Goal: Task Accomplishment & Management: Use online tool/utility

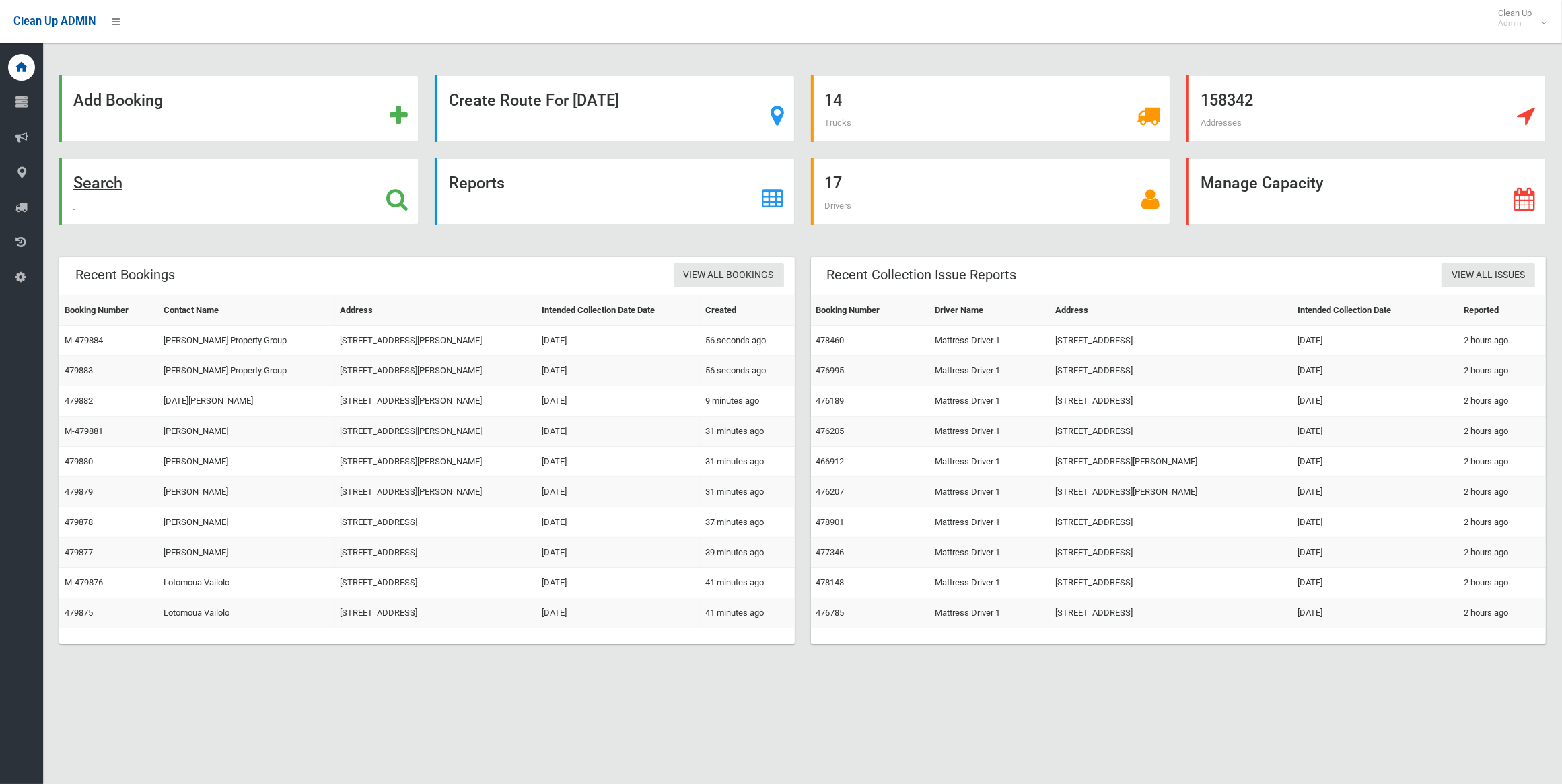
click at [131, 183] on div "Search" at bounding box center [239, 191] width 360 height 67
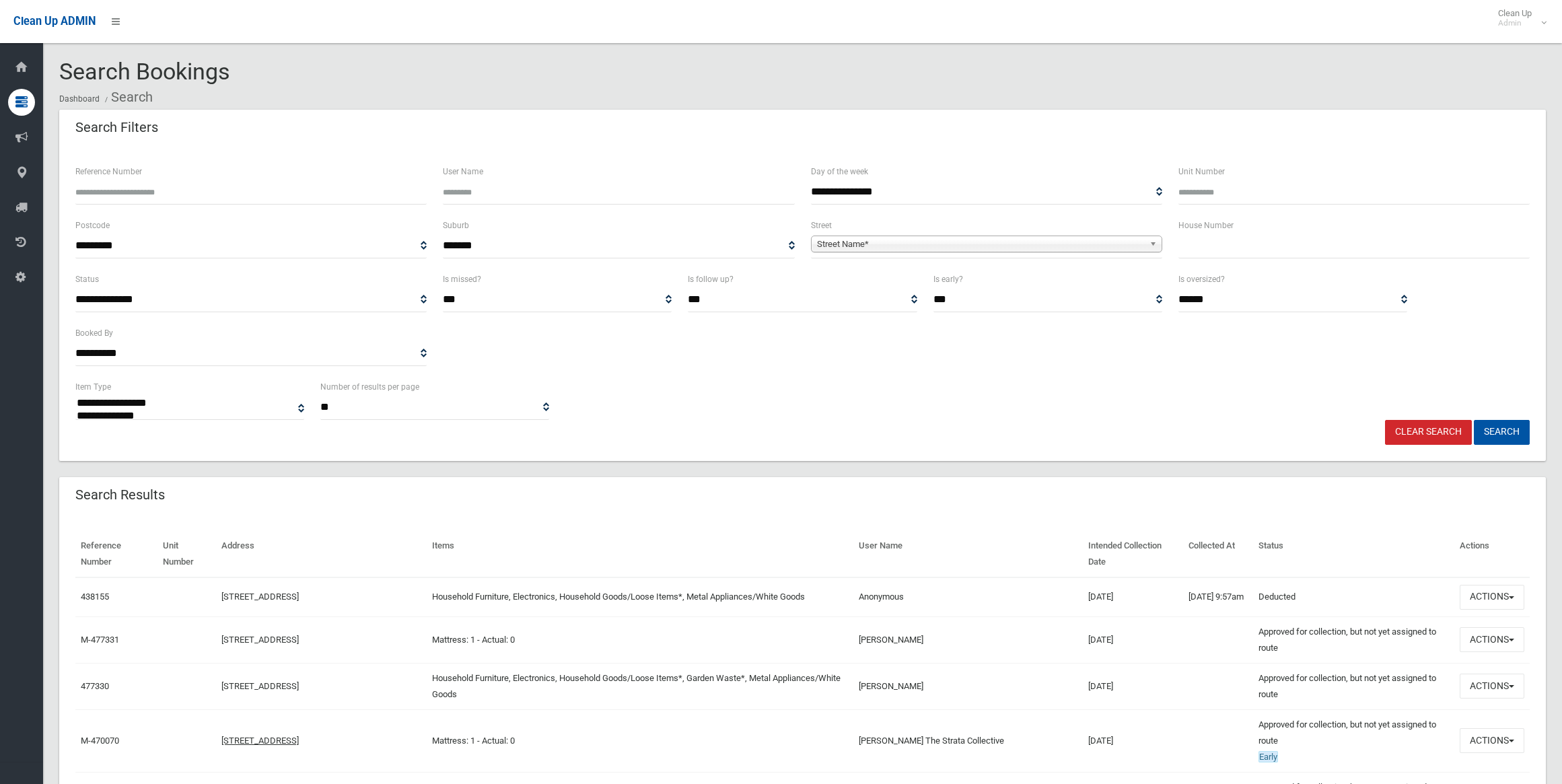
select select
click at [242, 197] on input "Reference Number" at bounding box center [250, 192] width 351 height 25
click at [1211, 251] on input "text" at bounding box center [1353, 246] width 351 height 25
type input "*"
click at [987, 241] on span "Street Name*" at bounding box center [980, 244] width 327 height 16
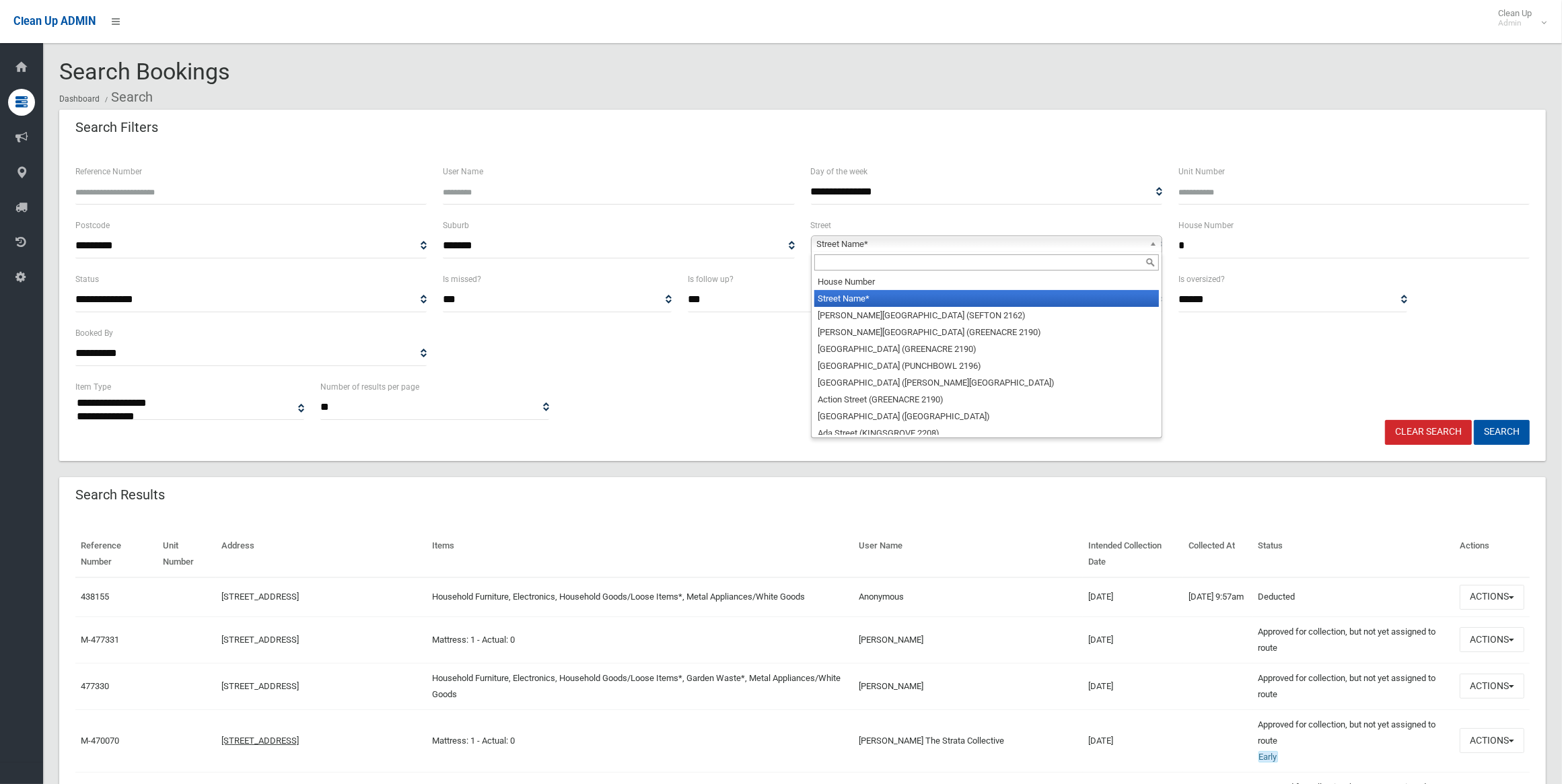
click at [996, 257] on input "text" at bounding box center [986, 263] width 344 height 16
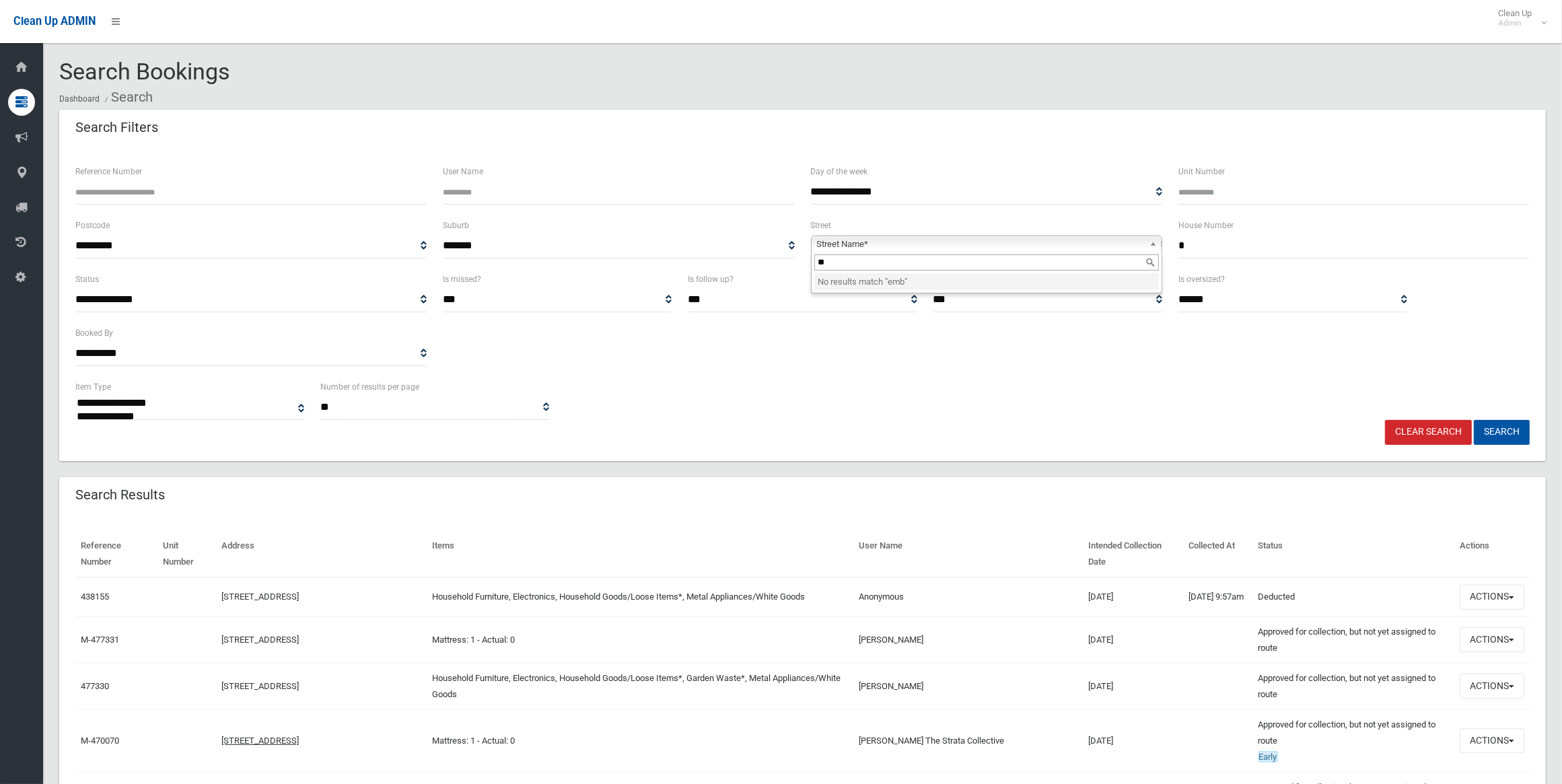
type input "*"
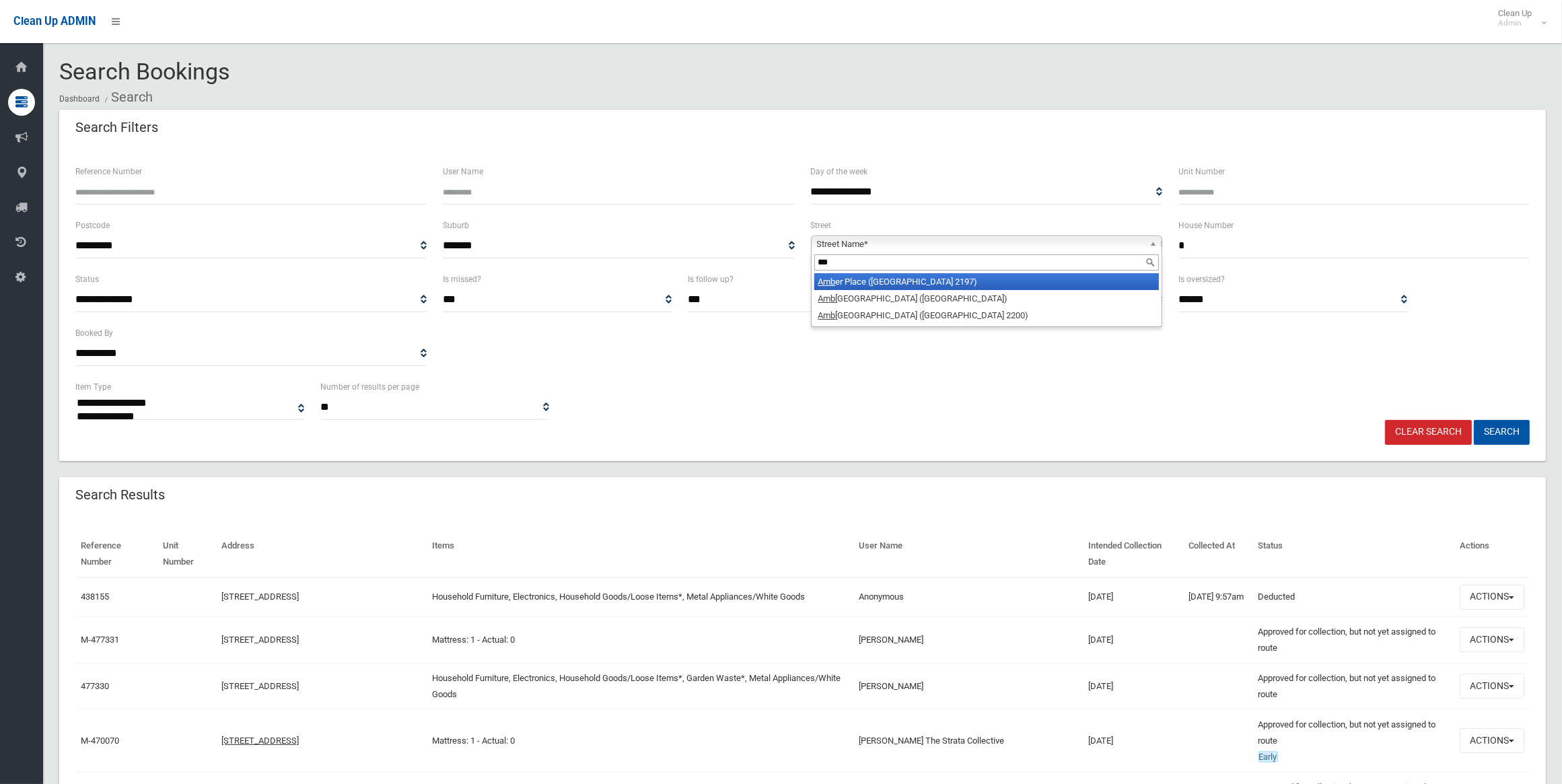
type input "***"
click at [921, 284] on li "Amb er Place (BASS HILL 2197)" at bounding box center [986, 281] width 344 height 17
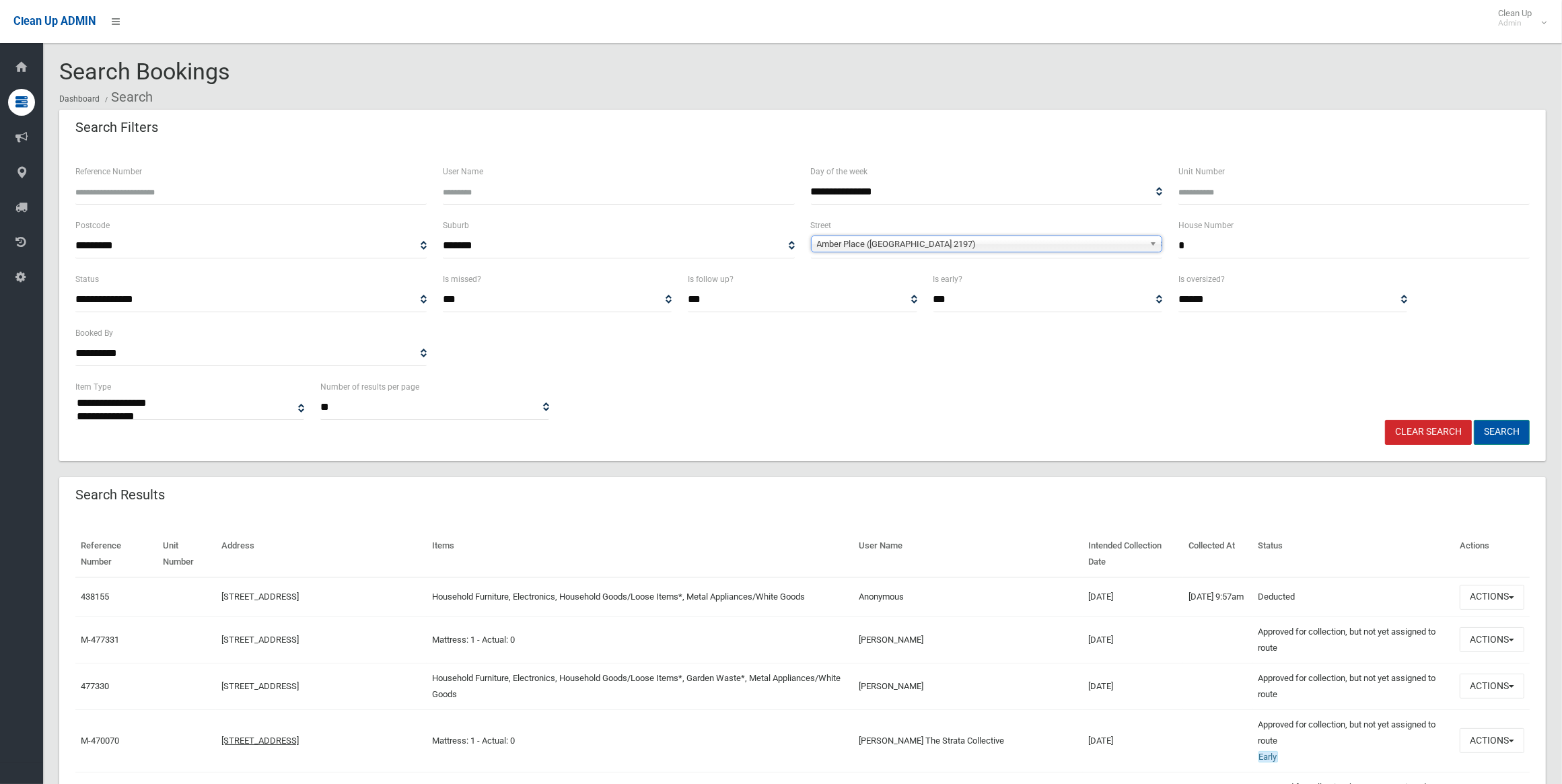
click at [1502, 435] on button "Search" at bounding box center [1501, 433] width 56 height 25
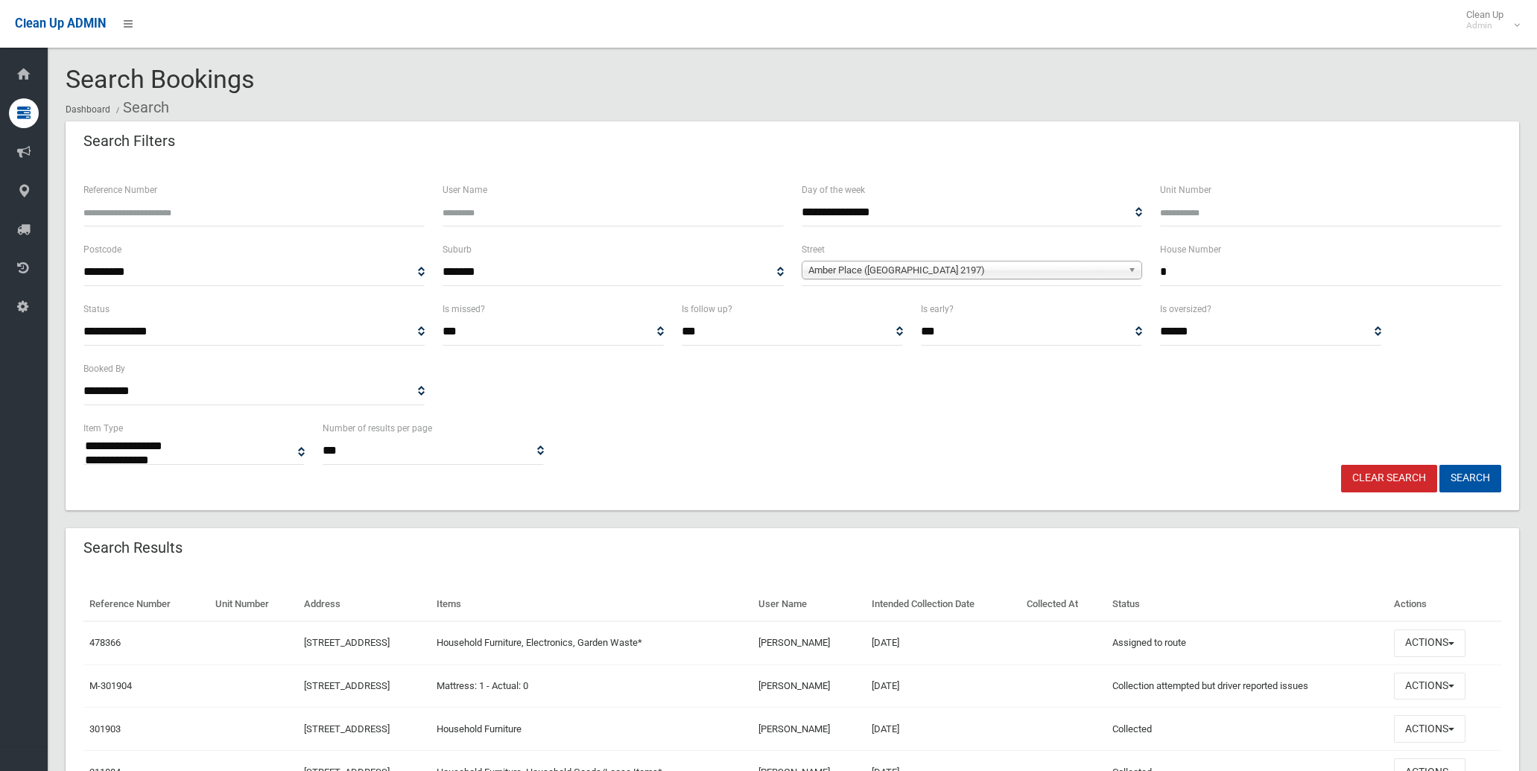
select select
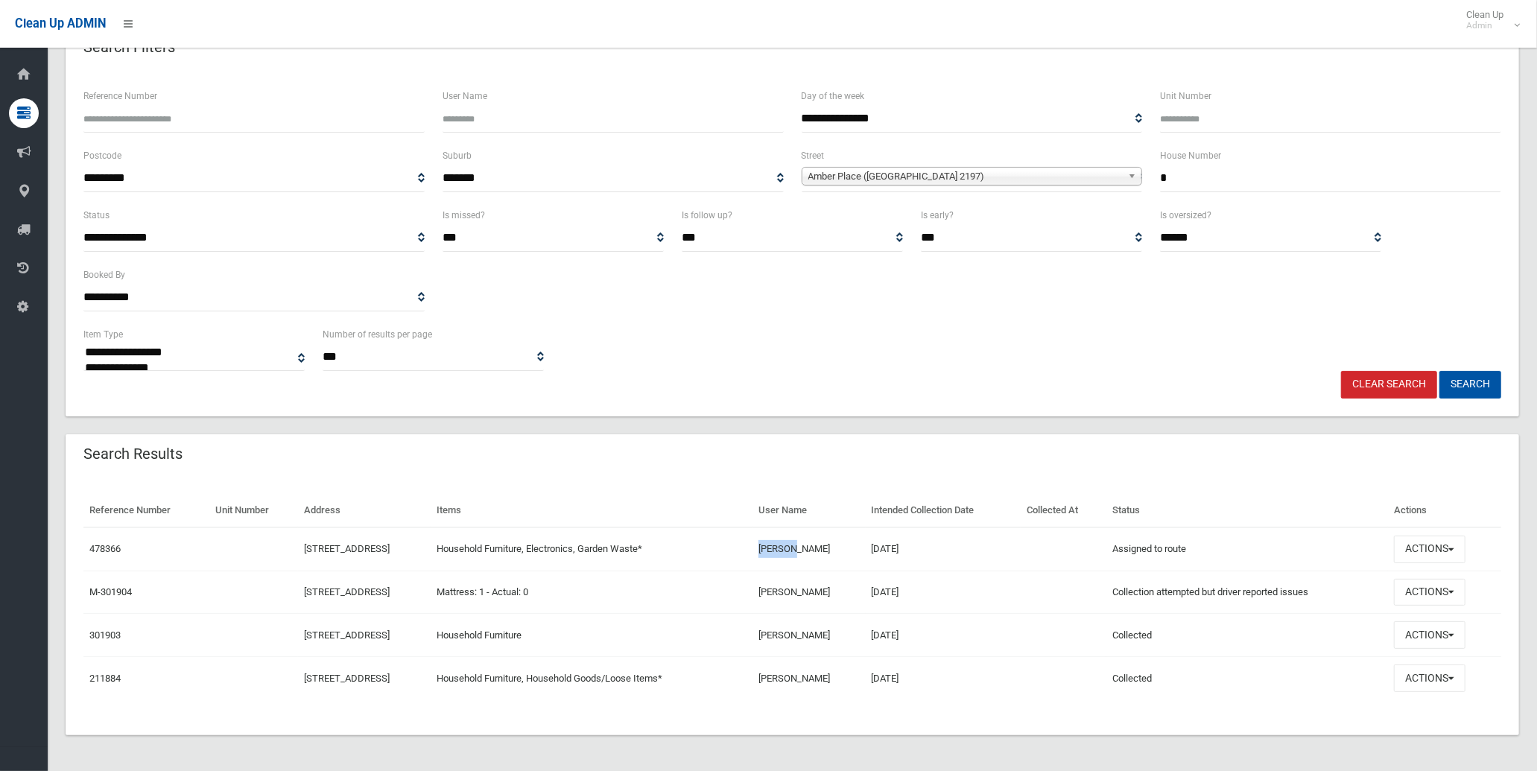
drag, startPoint x: 825, startPoint y: 548, endPoint x: 854, endPoint y: 559, distance: 30.2
click at [854, 559] on td "Binh Vo" at bounding box center [808, 548] width 113 height 43
copy td "Binh Vo"
click at [1445, 544] on button "Actions" at bounding box center [1430, 550] width 72 height 28
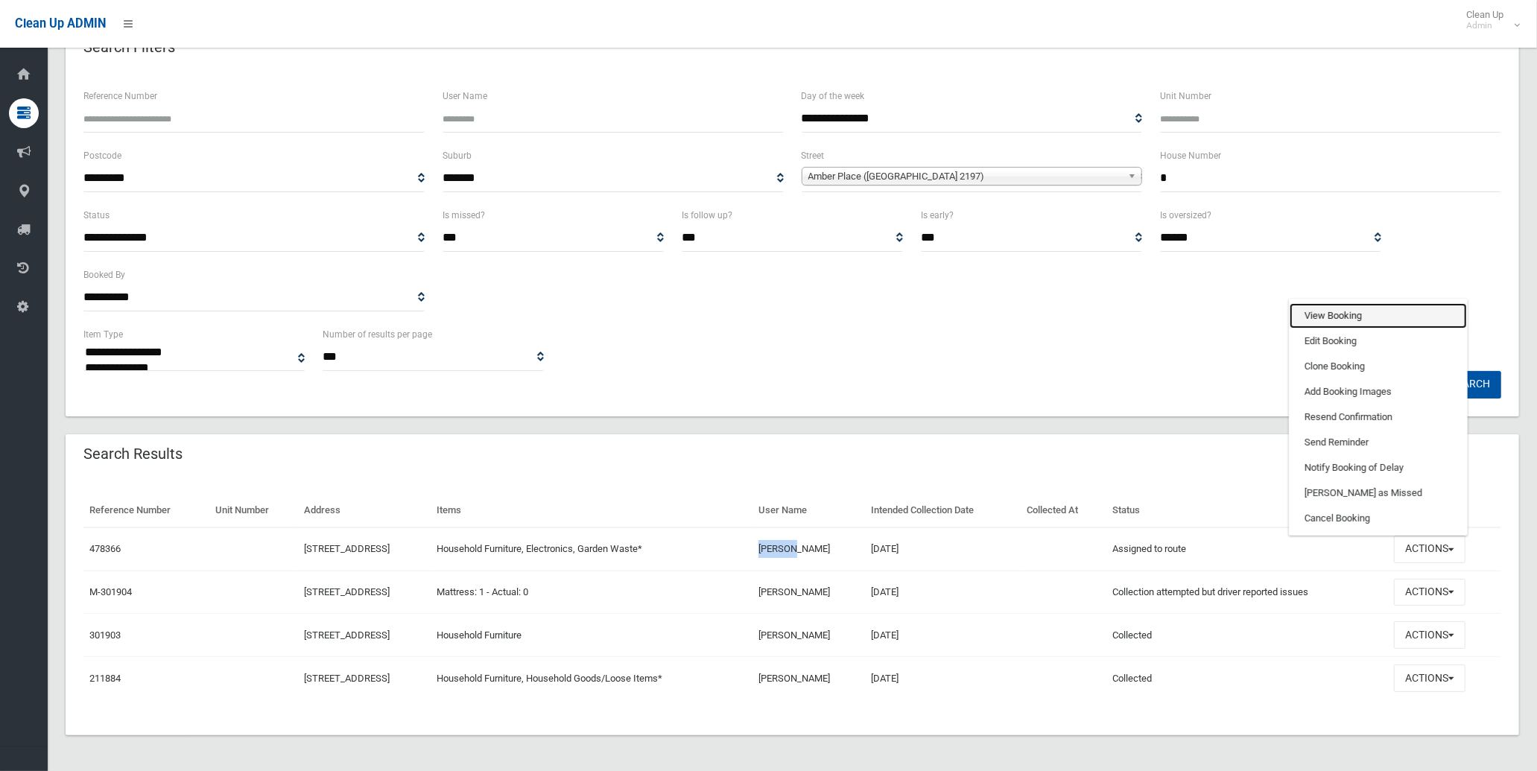
click at [1368, 317] on link "View Booking" at bounding box center [1377, 315] width 177 height 25
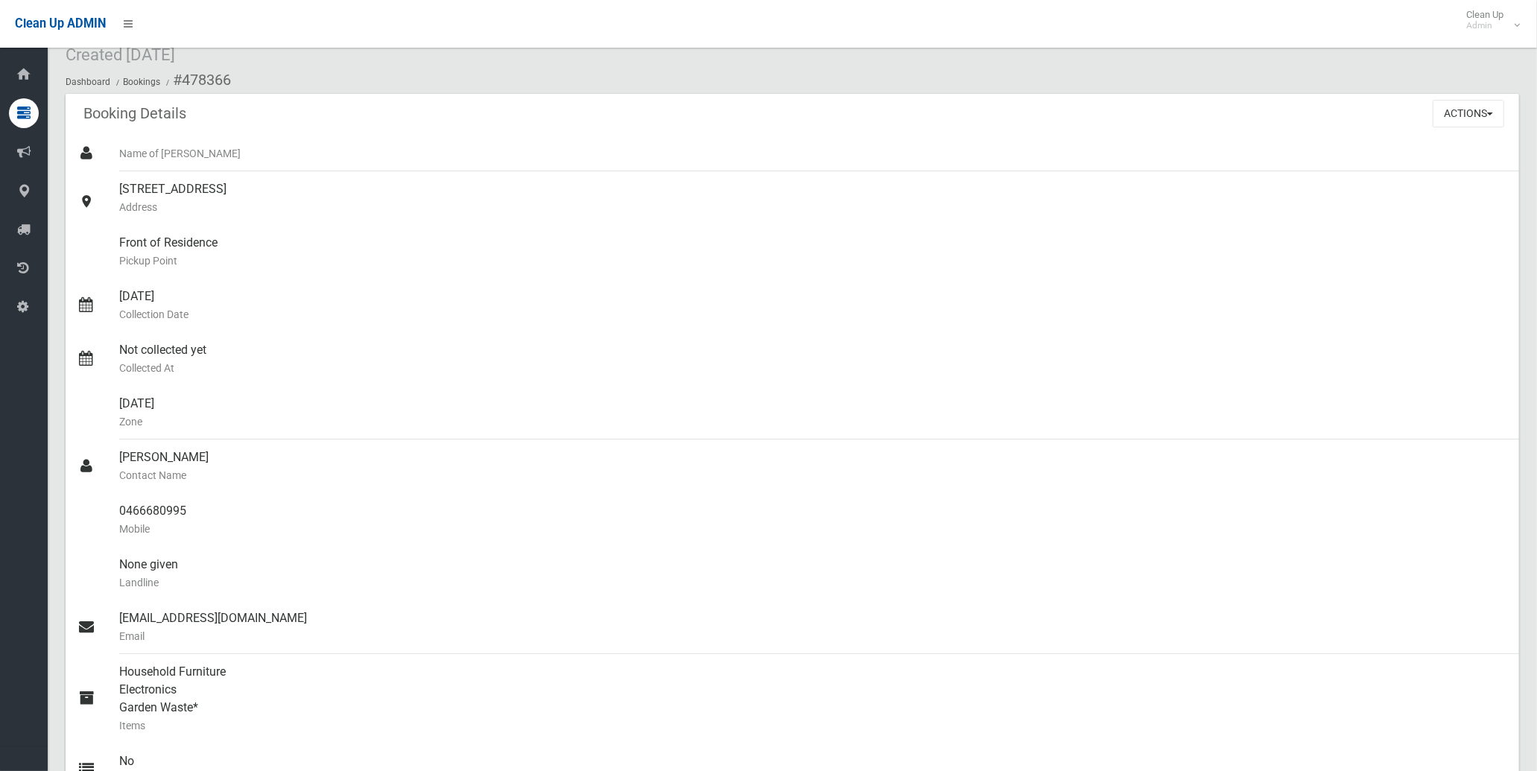
scroll to position [46, 0]
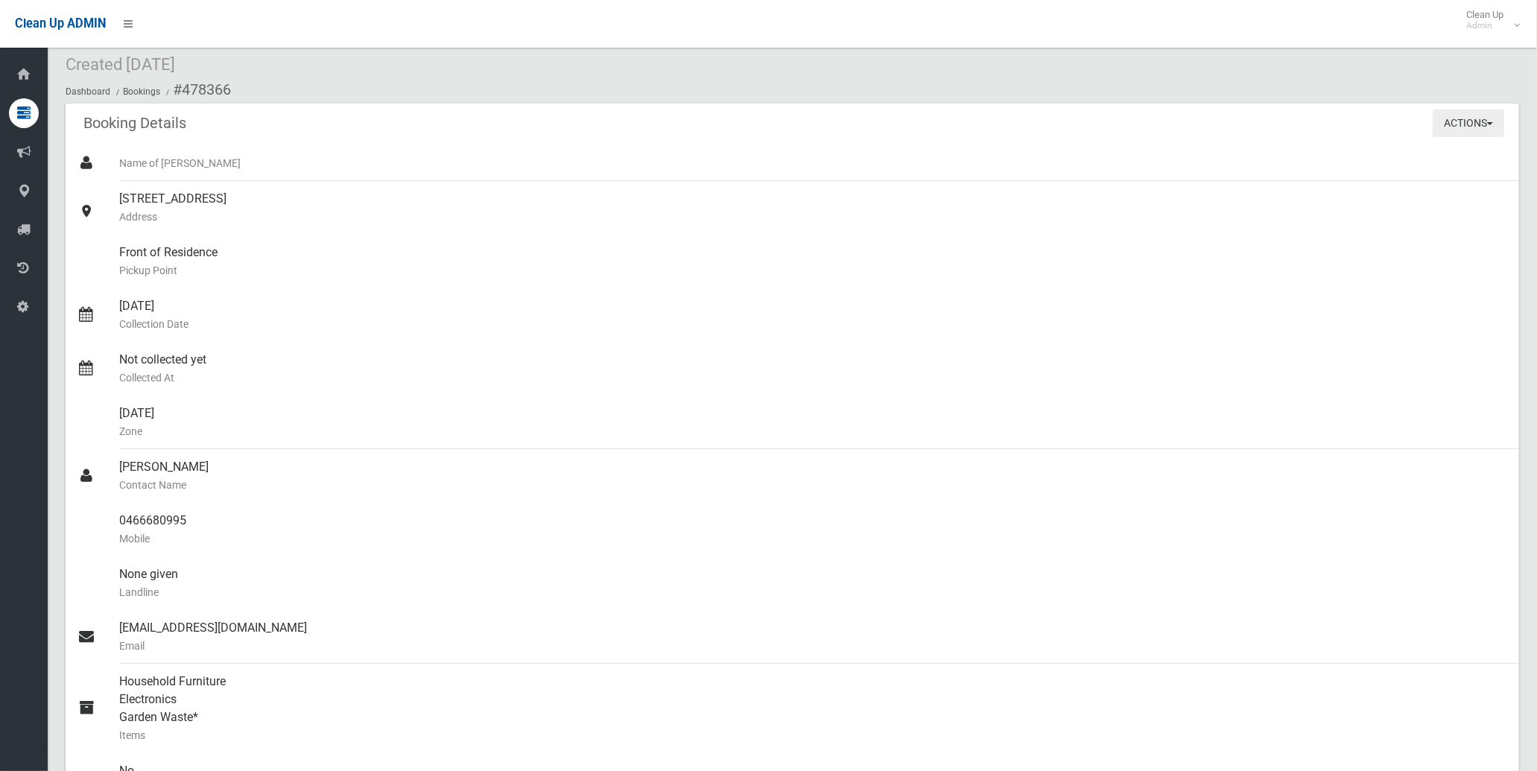
click at [1494, 123] on button "Actions" at bounding box center [1468, 123] width 72 height 28
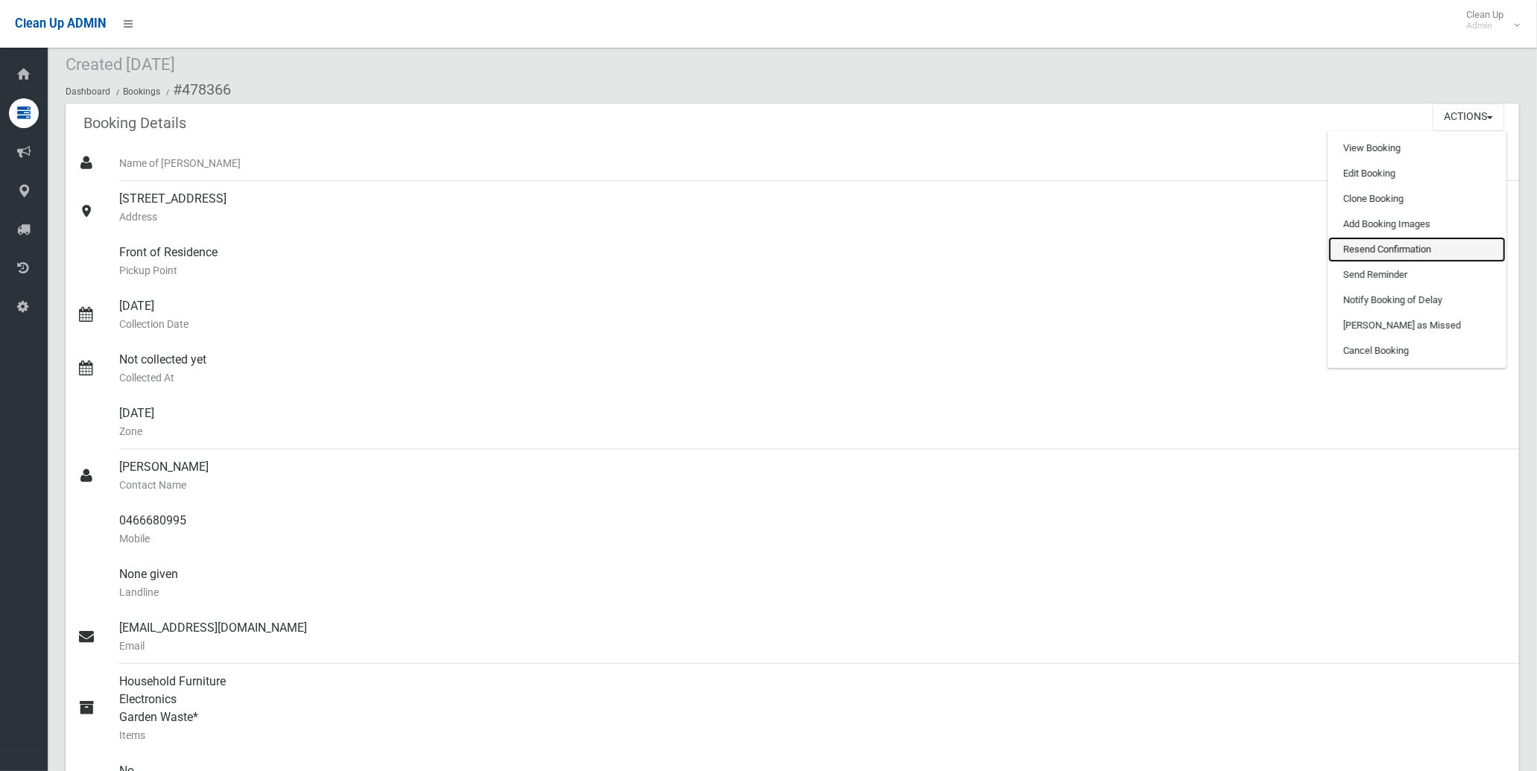
click at [1420, 255] on link "Resend Confirmation" at bounding box center [1416, 249] width 177 height 25
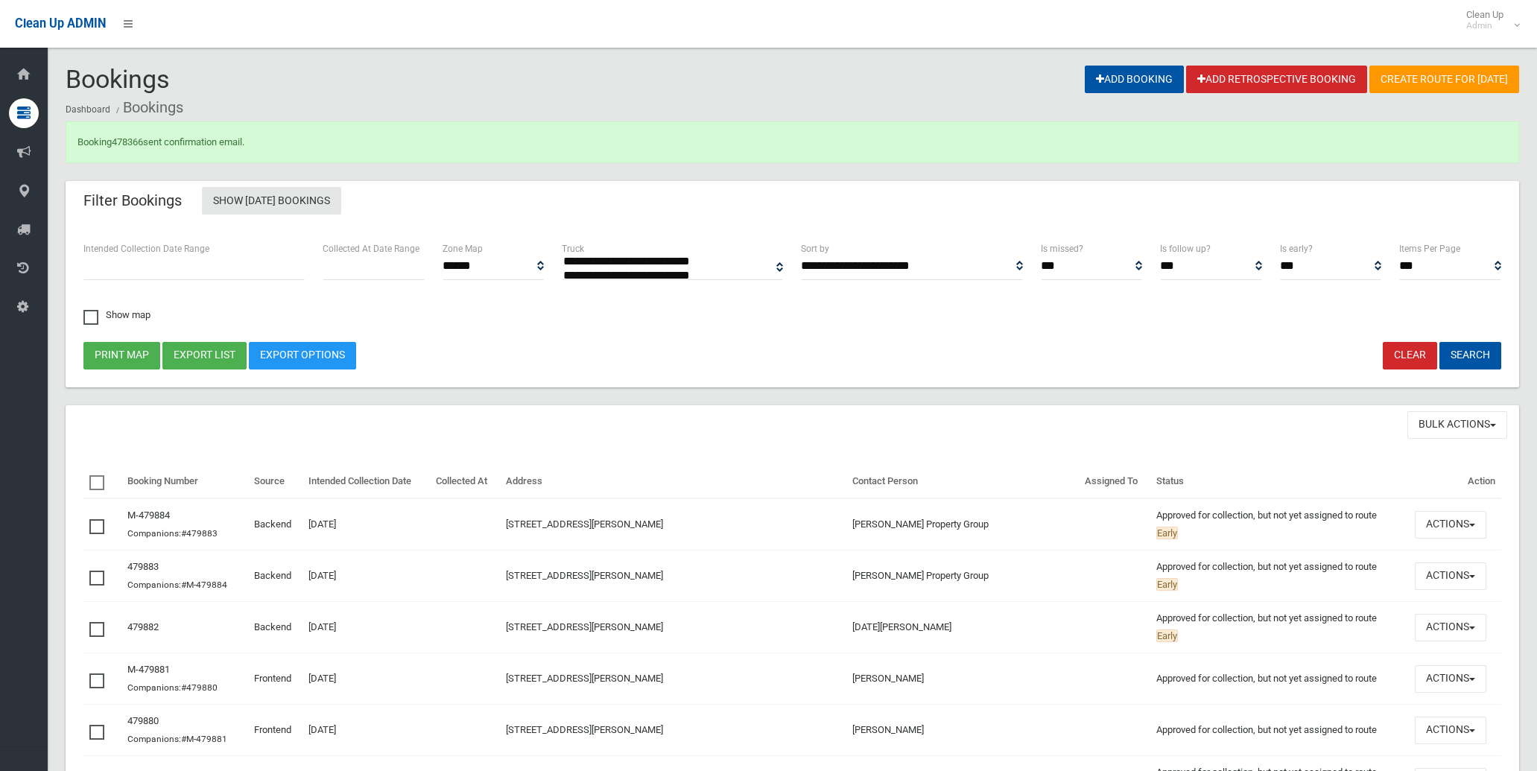
select select
click at [127, 139] on link "478366" at bounding box center [127, 141] width 31 height 11
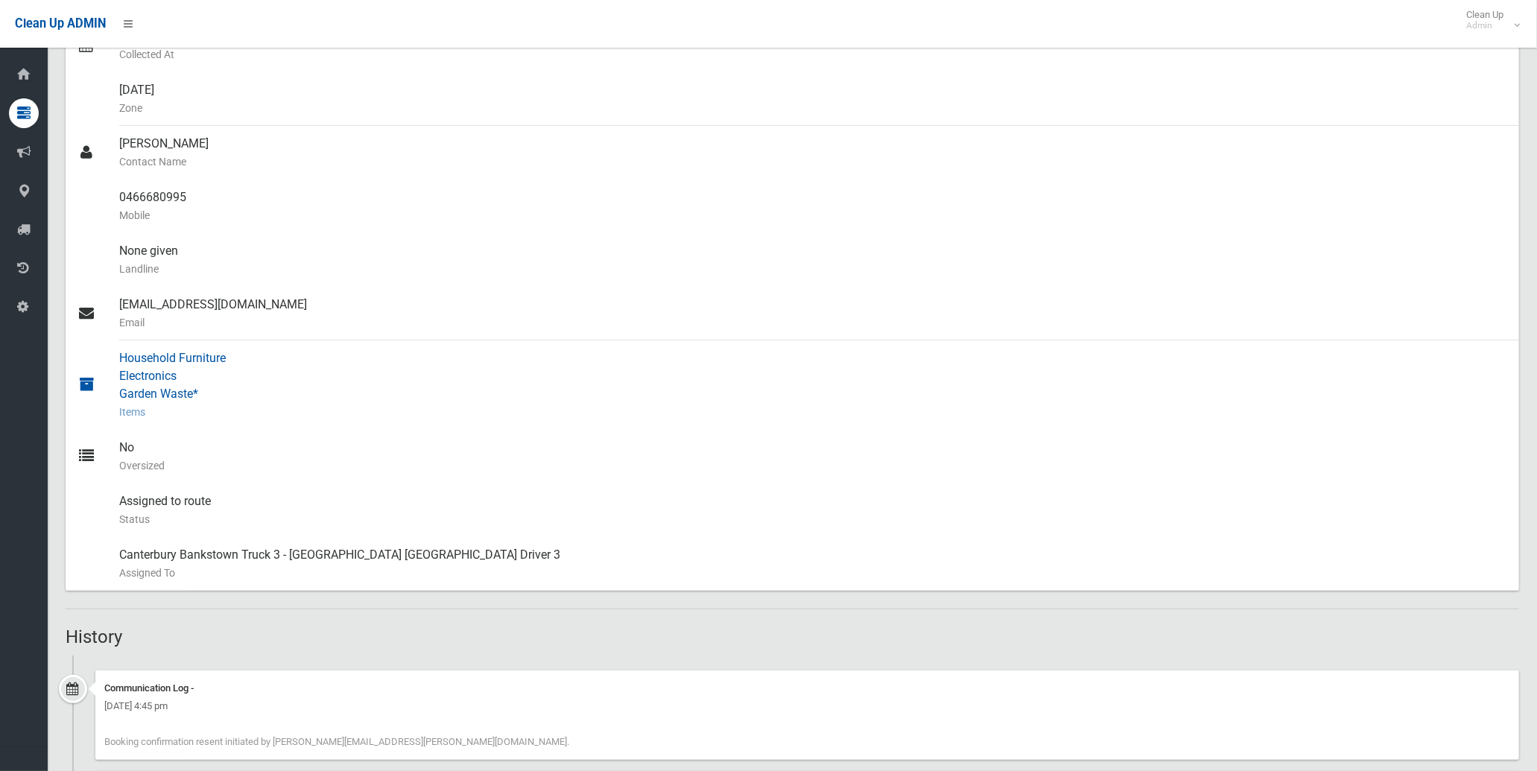
scroll to position [400, 0]
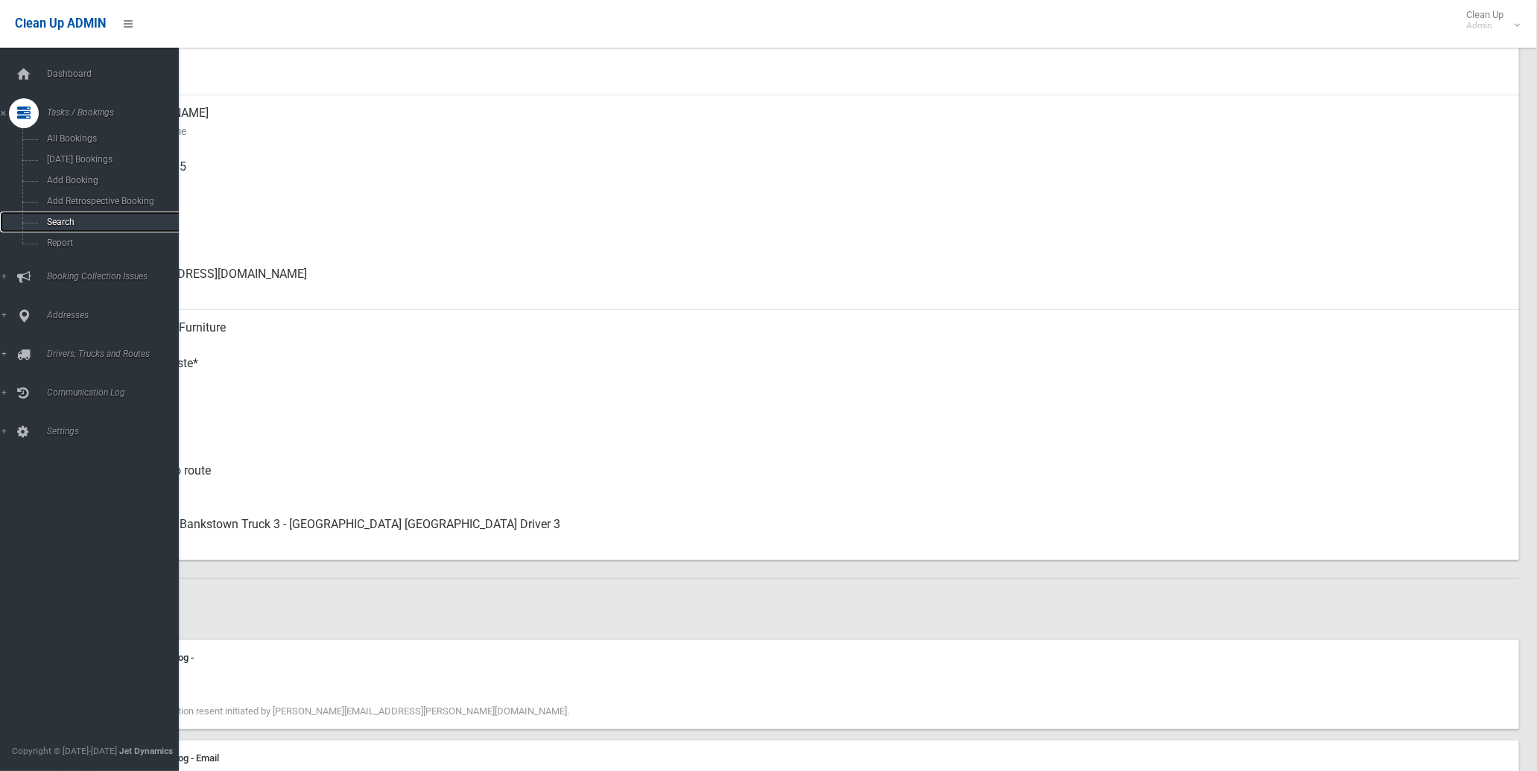
click at [69, 220] on span "Search" at bounding box center [110, 222] width 136 height 10
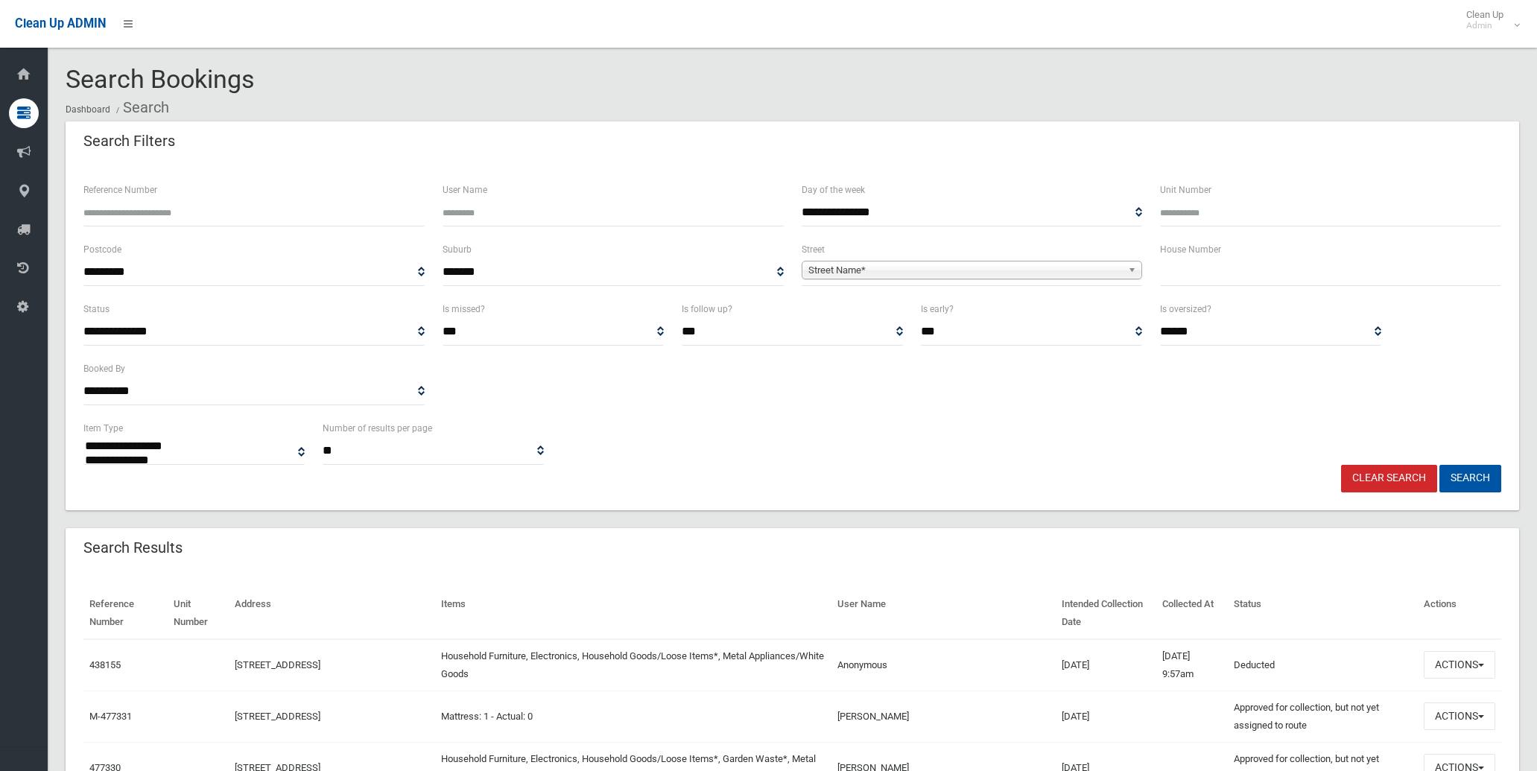
select select
